Goal: Transaction & Acquisition: Purchase product/service

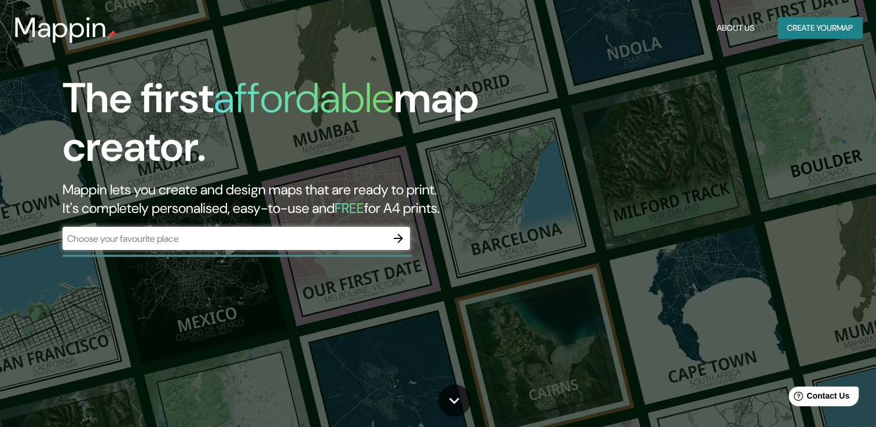
click at [367, 230] on div "​" at bounding box center [236, 238] width 347 height 23
click at [394, 237] on icon "button" at bounding box center [398, 239] width 14 height 14
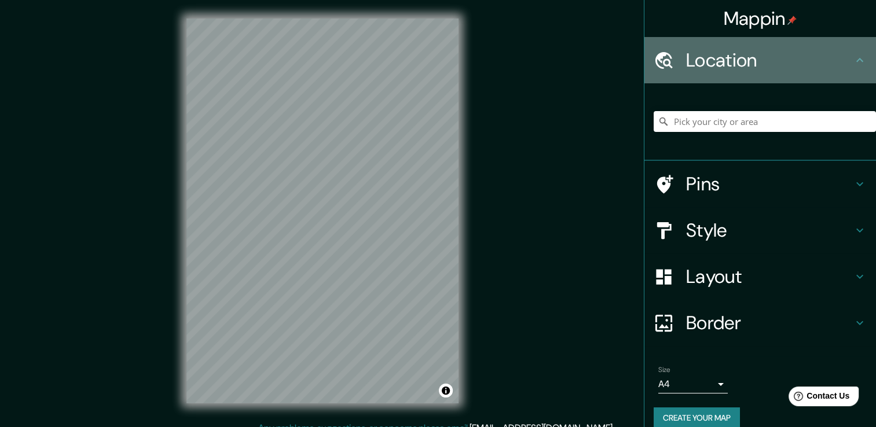
click at [854, 64] on icon at bounding box center [860, 60] width 14 height 14
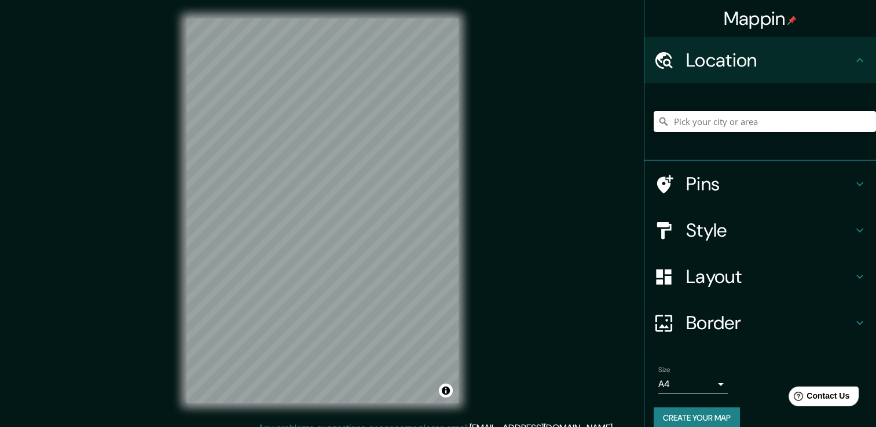
click at [745, 119] on input "Pick your city or area" at bounding box center [765, 121] width 222 height 21
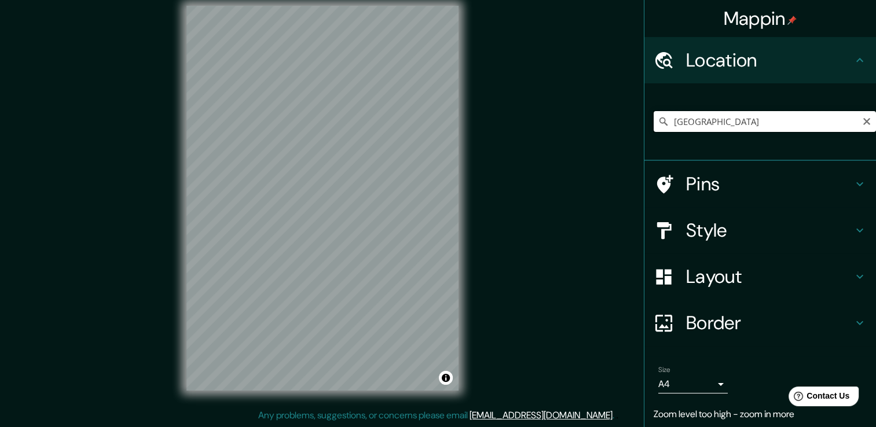
click at [728, 112] on input "[GEOGRAPHIC_DATA]" at bounding box center [765, 121] width 222 height 21
click at [777, 122] on input "[GEOGRAPHIC_DATA], [GEOGRAPHIC_DATA]" at bounding box center [765, 121] width 222 height 21
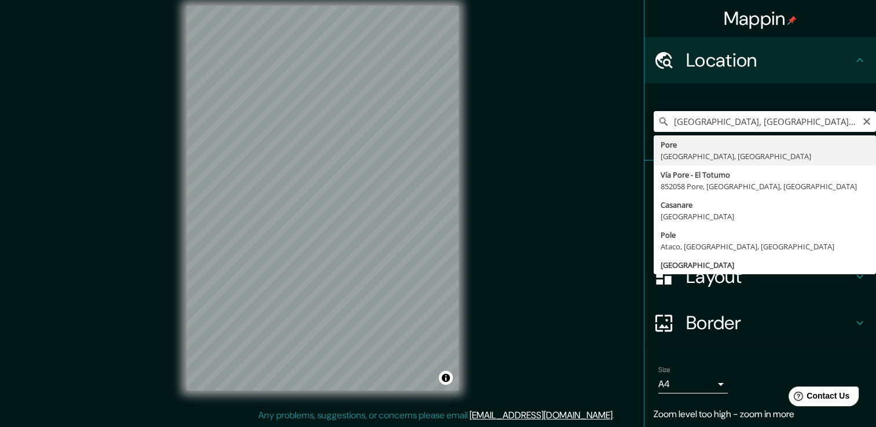
type input "Pore, [GEOGRAPHIC_DATA], [GEOGRAPHIC_DATA]"
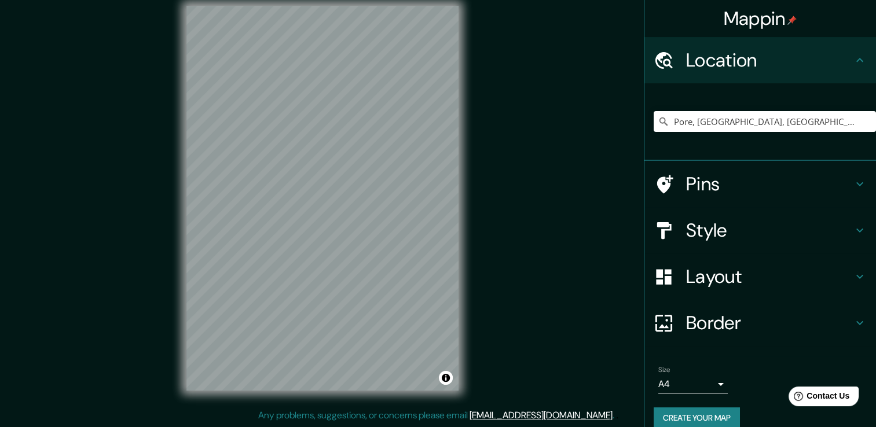
click at [684, 154] on div "Pore, [GEOGRAPHIC_DATA], [GEOGRAPHIC_DATA]" at bounding box center [760, 122] width 232 height 78
click at [294, 71] on div at bounding box center [294, 68] width 9 height 9
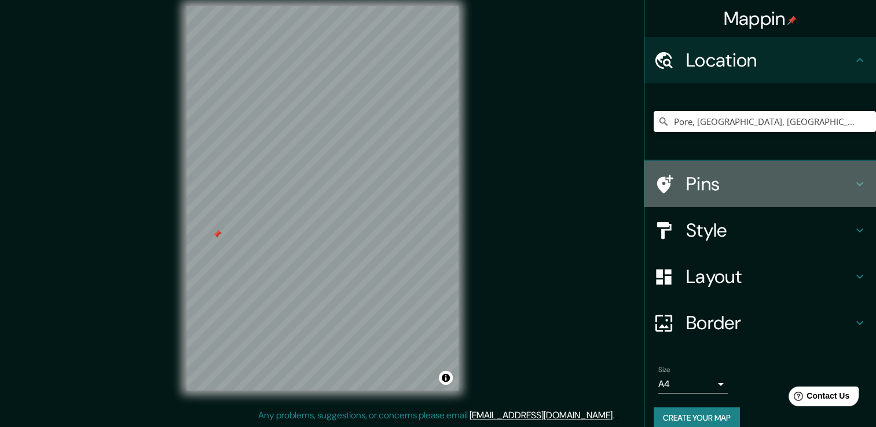
click at [717, 182] on h4 "Pins" at bounding box center [769, 184] width 167 height 23
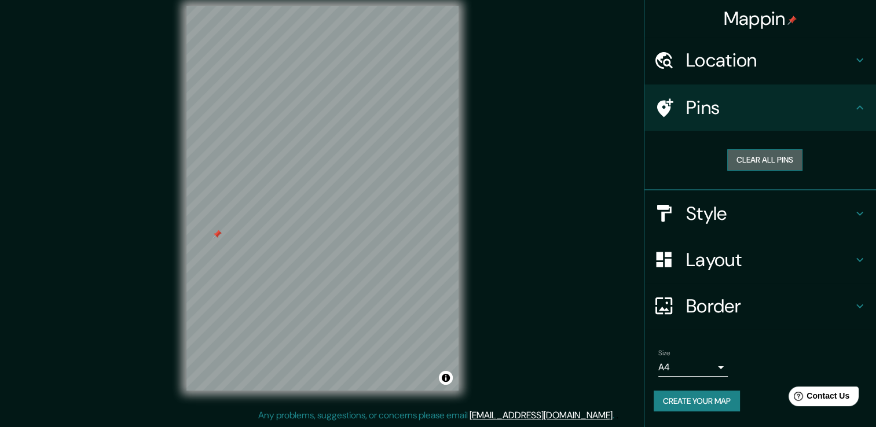
click at [774, 162] on button "Clear all pins" at bounding box center [764, 159] width 75 height 21
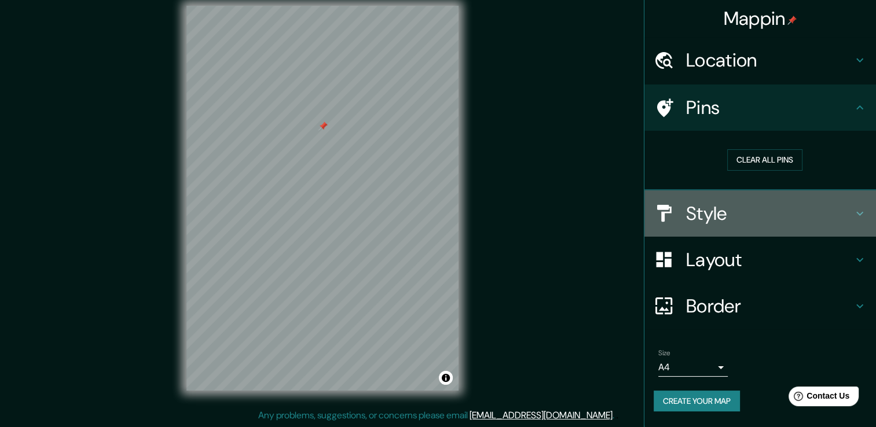
click at [748, 226] on div "Style" at bounding box center [760, 214] width 232 height 46
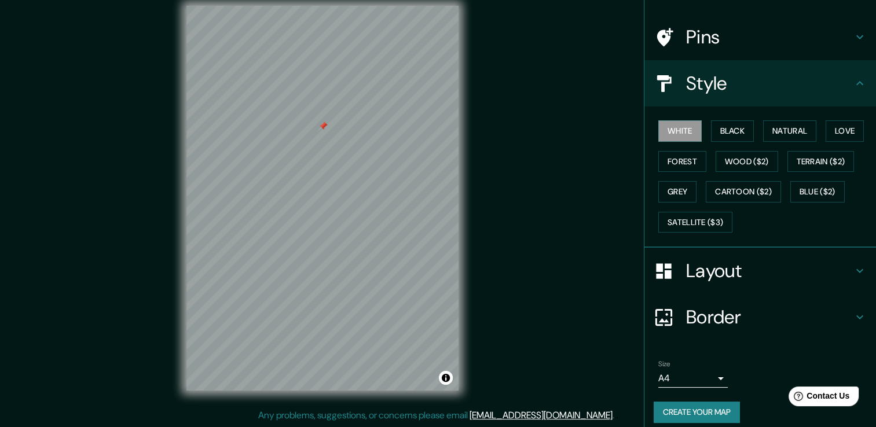
scroll to position [71, 0]
click at [723, 131] on button "Black" at bounding box center [732, 130] width 43 height 21
click at [782, 133] on button "Natural" at bounding box center [789, 130] width 53 height 21
click at [843, 133] on button "Love" at bounding box center [845, 130] width 38 height 21
click at [665, 152] on button "Forest" at bounding box center [682, 161] width 48 height 21
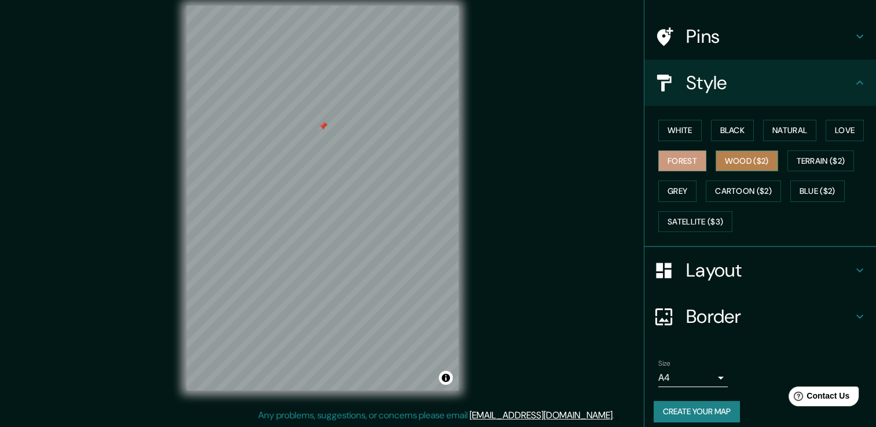
click at [731, 155] on button "Wood ($2)" at bounding box center [747, 161] width 63 height 21
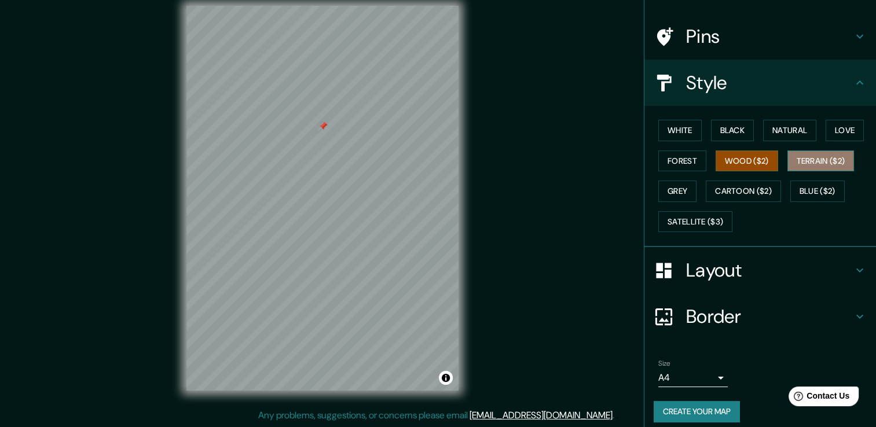
click at [809, 160] on button "Terrain ($2)" at bounding box center [820, 161] width 67 height 21
